Goal: Find specific page/section: Find specific page/section

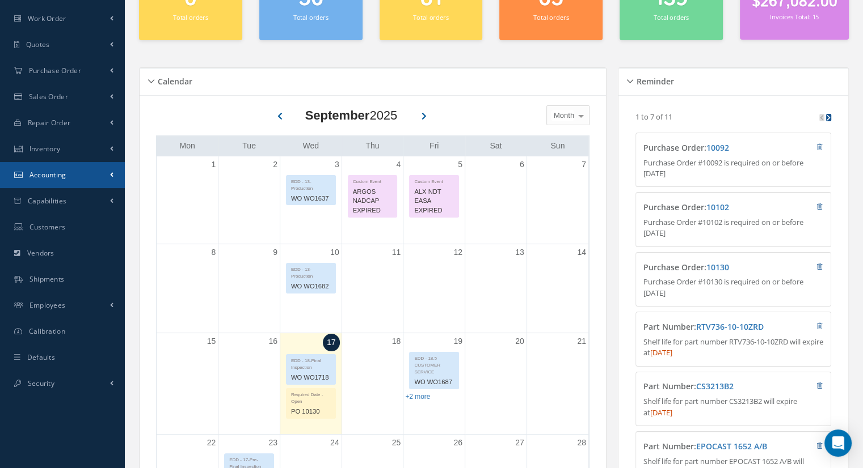
scroll to position [113, 0]
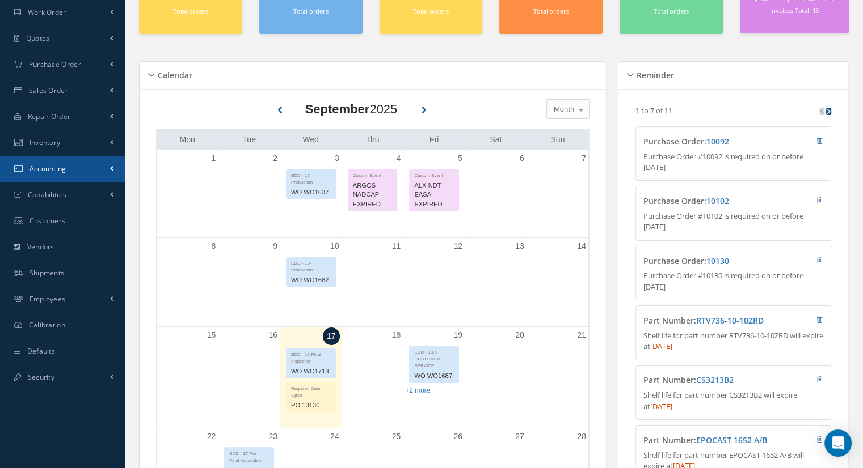
click at [79, 170] on link "Accounting" at bounding box center [62, 169] width 125 height 26
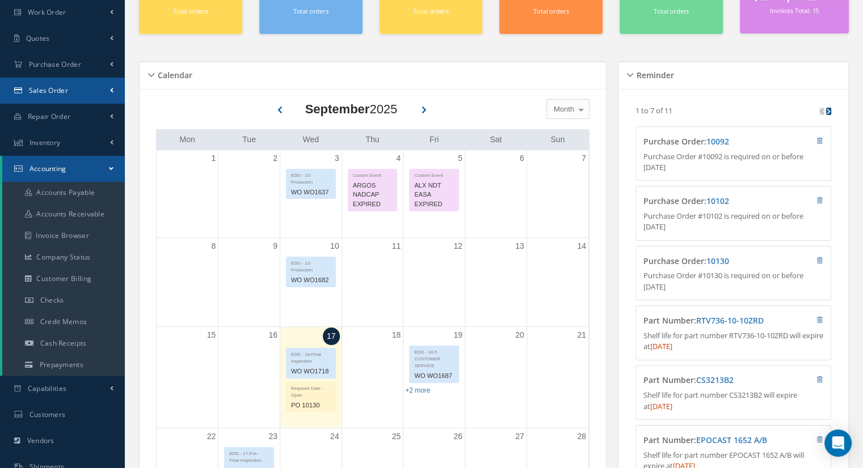
click at [98, 94] on link "Sales Order" at bounding box center [62, 91] width 125 height 26
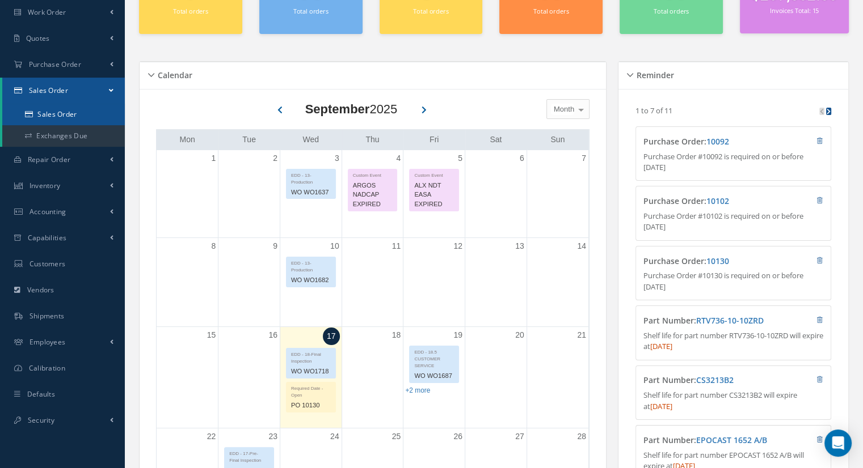
click at [87, 116] on link "Sales Order" at bounding box center [63, 115] width 123 height 22
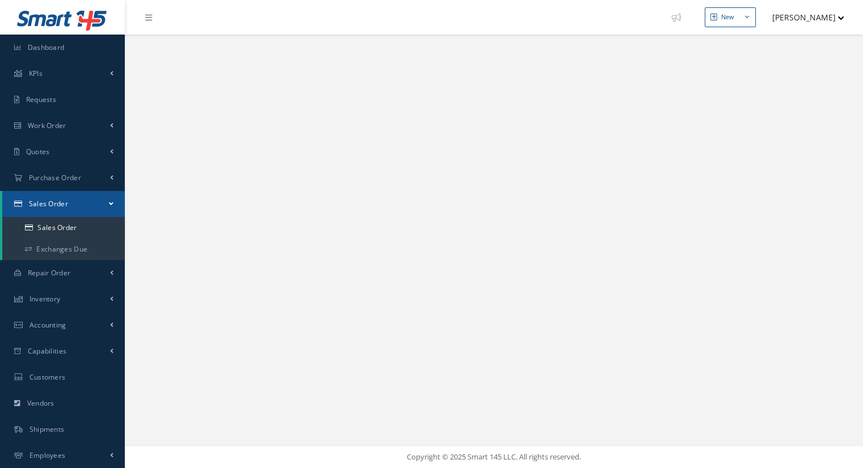
select select "25"
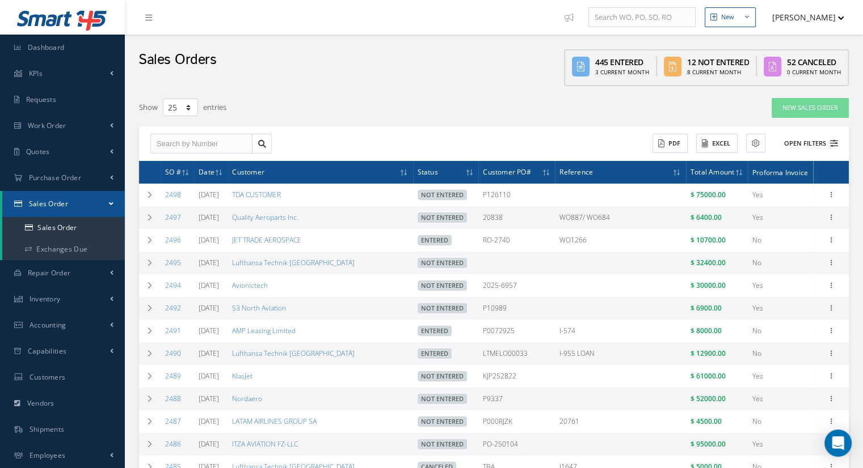
click at [804, 149] on button "Open Filters" at bounding box center [806, 143] width 64 height 19
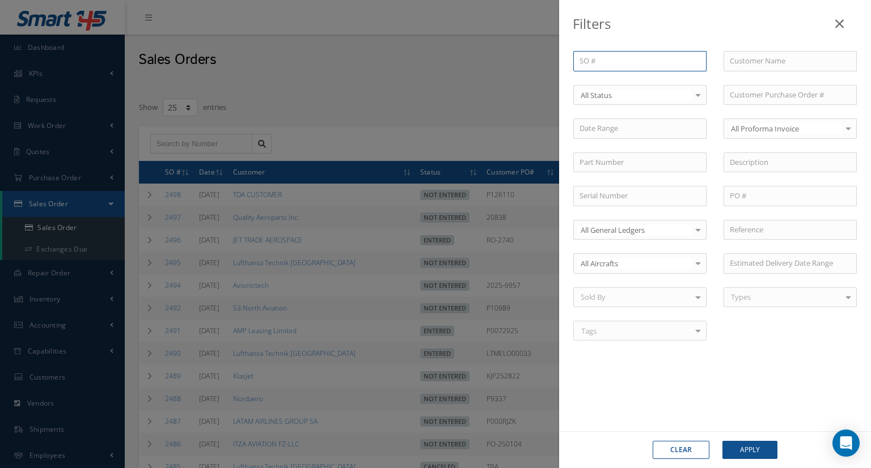
click at [615, 63] on input "text" at bounding box center [639, 61] width 133 height 20
type input "2"
type input "24"
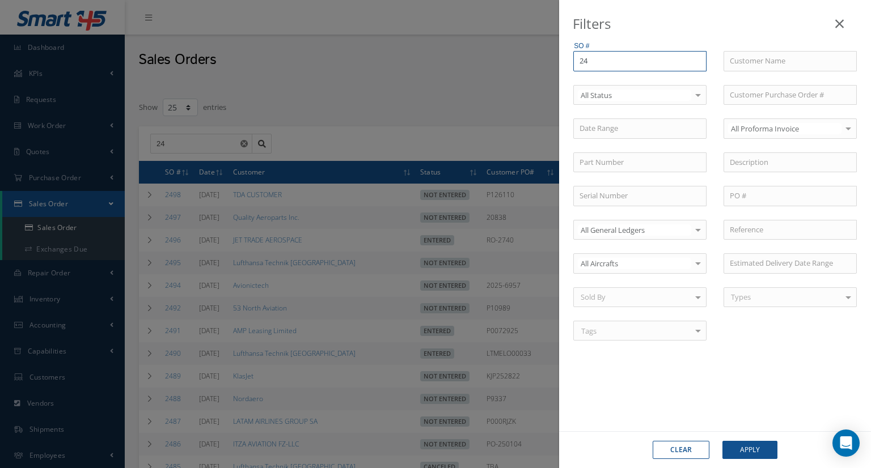
type input "248"
type input "2481"
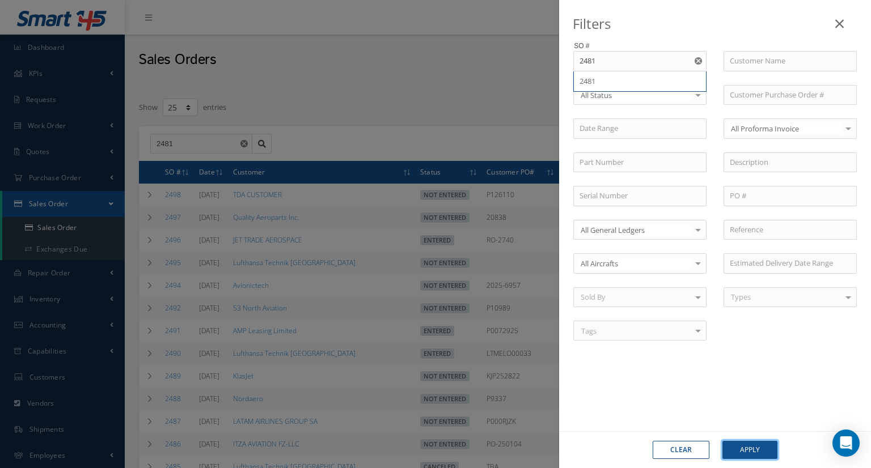
click at [771, 448] on button "Apply" at bounding box center [750, 450] width 55 height 18
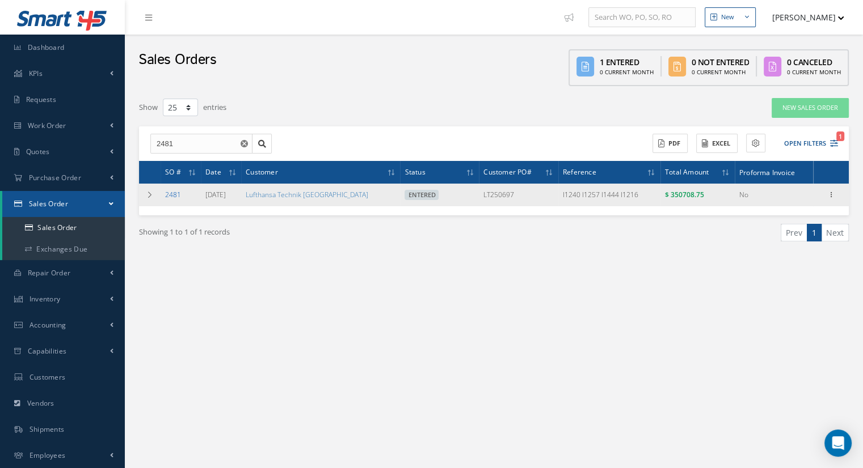
click at [174, 194] on link "2481" at bounding box center [173, 195] width 16 height 10
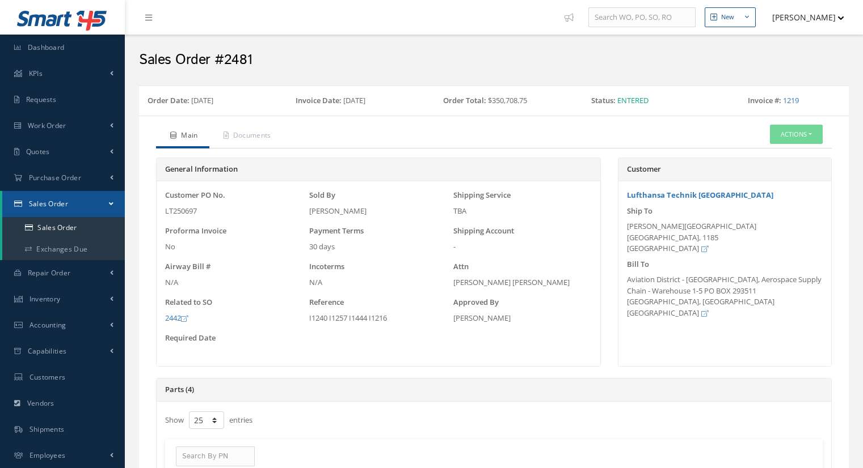
select select "25"
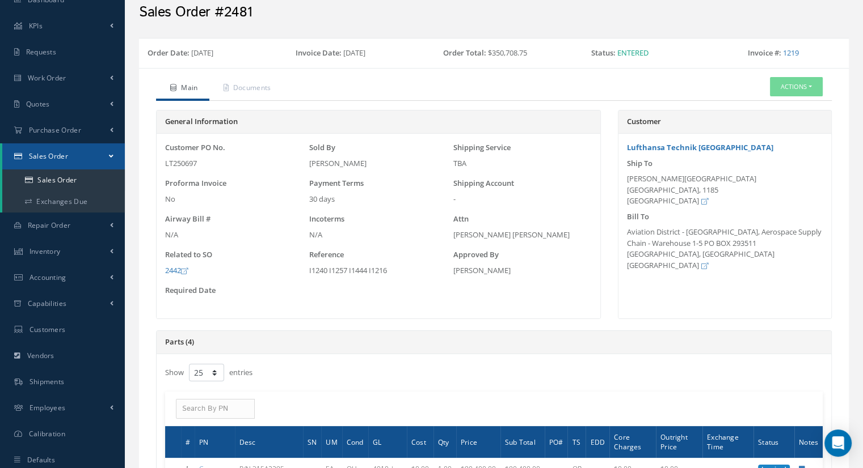
scroll to position [113, 0]
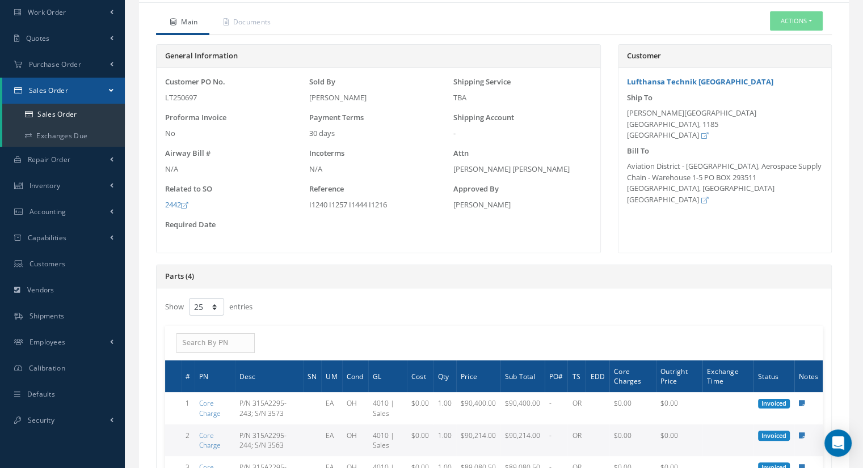
drag, startPoint x: 390, startPoint y: 203, endPoint x: 307, endPoint y: 207, distance: 82.9
click at [307, 207] on div "Reference I1240 I1257 I1444 I1216" at bounding box center [378, 197] width 144 height 27
copy div "I1240 I1257 I1444 I1216"
